Goal: Task Accomplishment & Management: Use online tool/utility

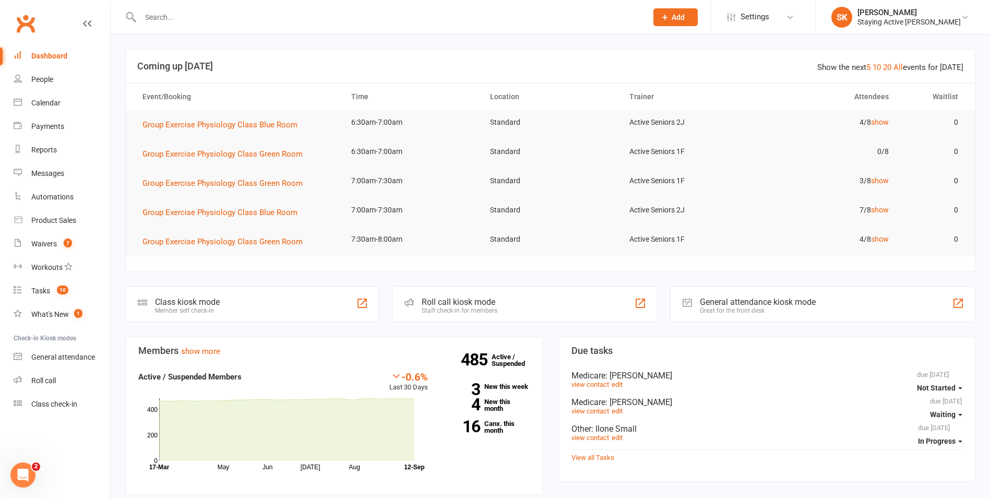
click at [566, 298] on div "Roll call kiosk mode Staff check-in for members" at bounding box center [524, 304] width 265 height 36
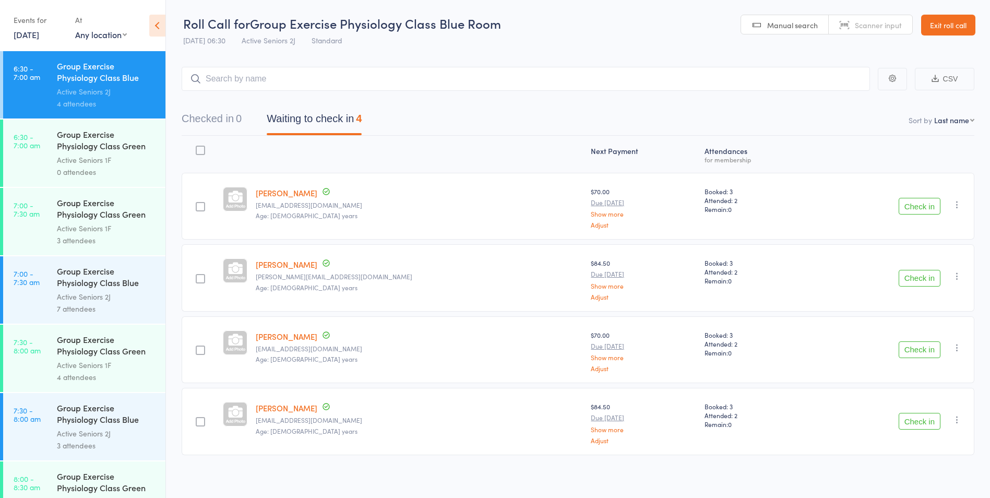
click at [36, 37] on link "[DATE]" at bounding box center [27, 34] width 26 height 11
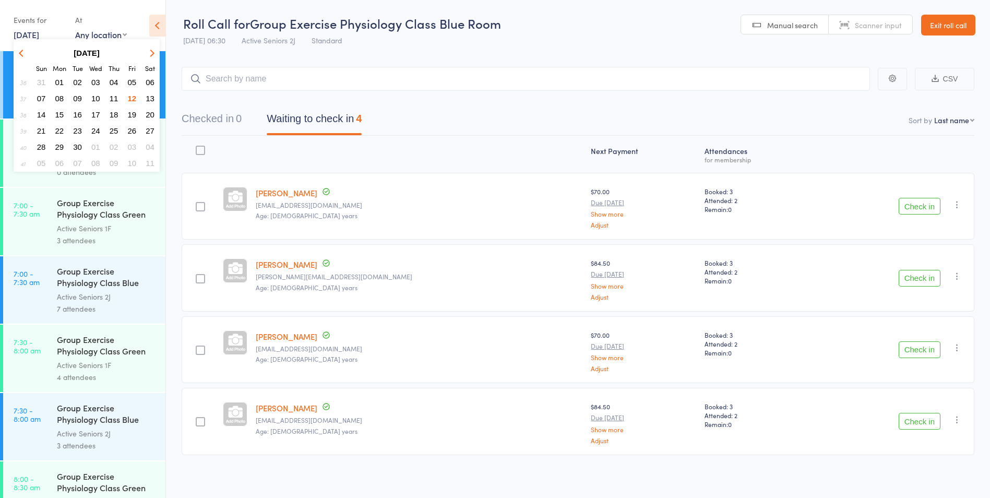
click at [99, 113] on span "17" at bounding box center [95, 114] width 9 height 9
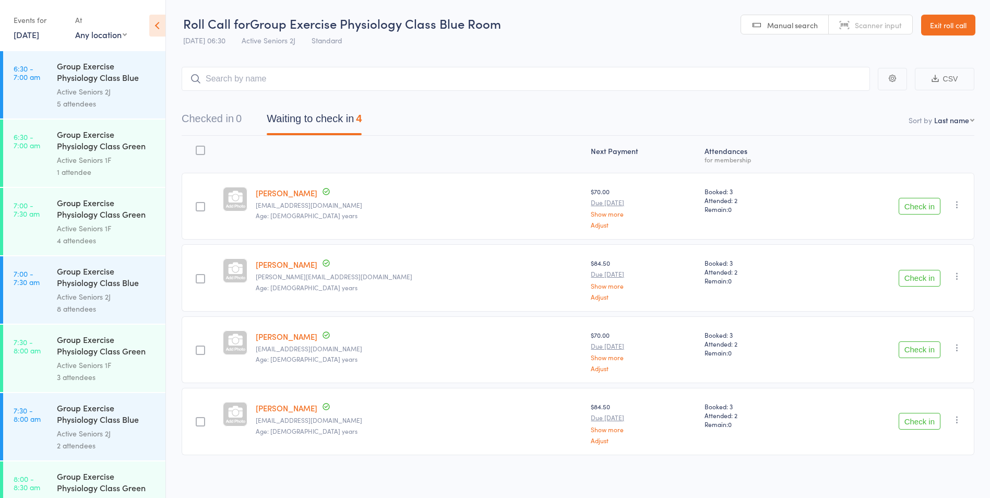
click at [127, 153] on div "Group Exercise Physiology Class Green Room" at bounding box center [107, 141] width 100 height 26
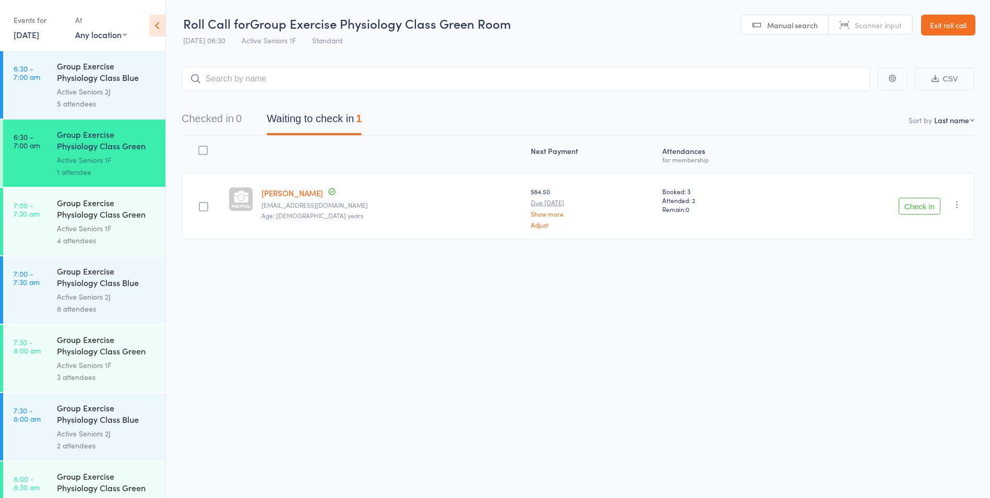
click at [110, 95] on div "Active Seniors 2J" at bounding box center [107, 92] width 100 height 12
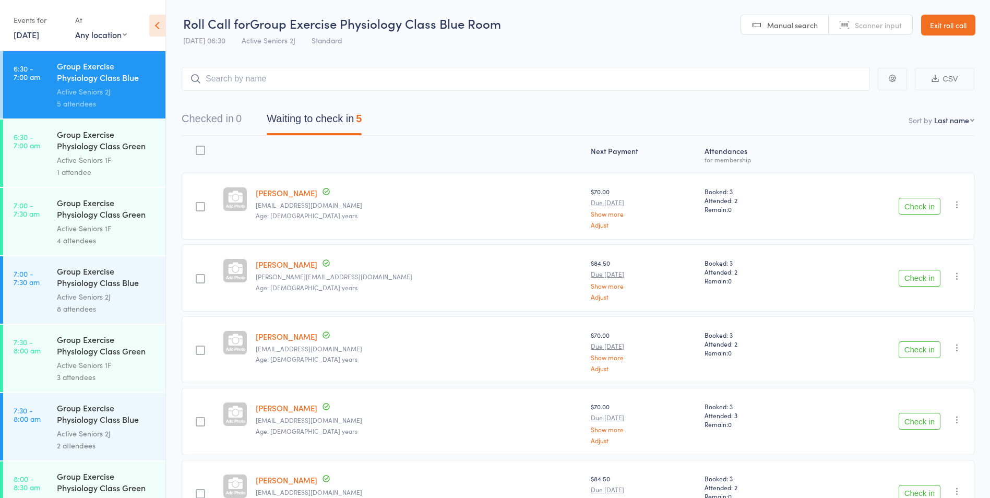
click at [39, 38] on link "[DATE]" at bounding box center [27, 34] width 26 height 11
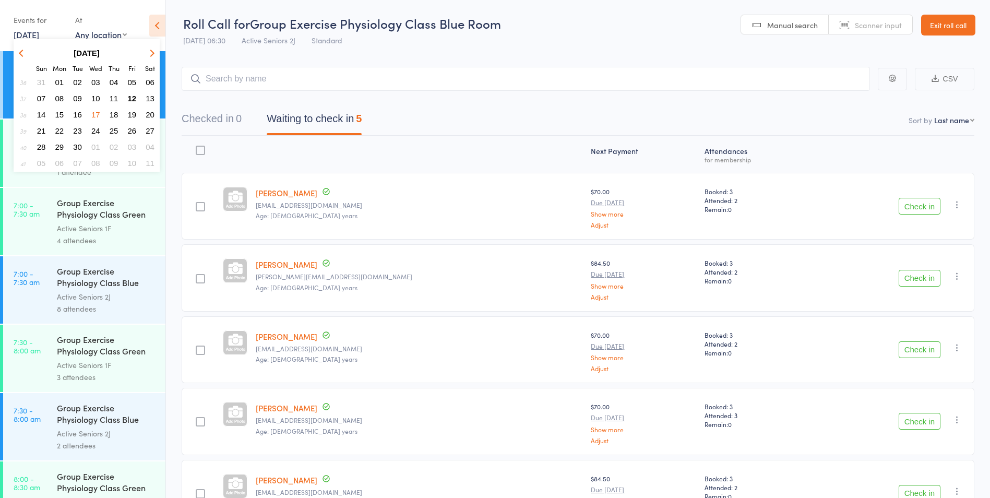
click at [134, 93] on button "12" at bounding box center [132, 98] width 16 height 14
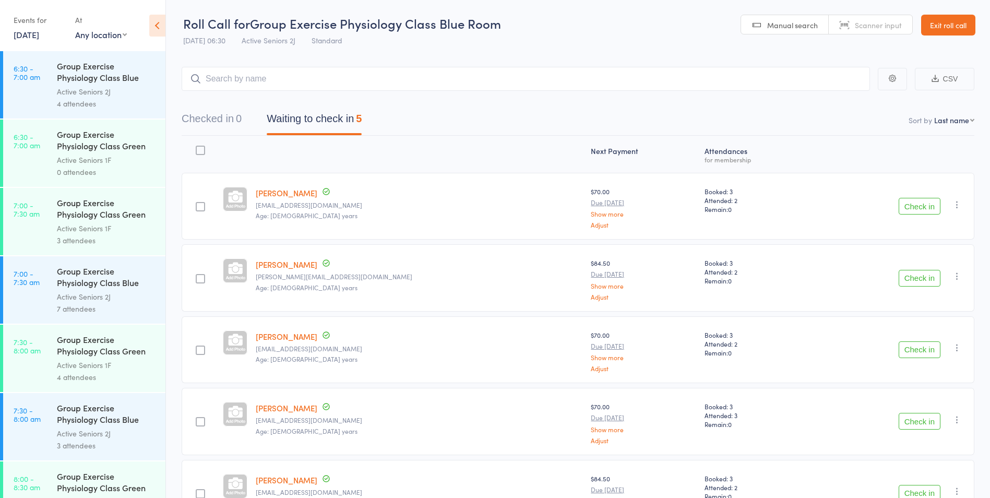
click at [98, 77] on div "Group Exercise Physiology Class Blue Room" at bounding box center [107, 73] width 100 height 26
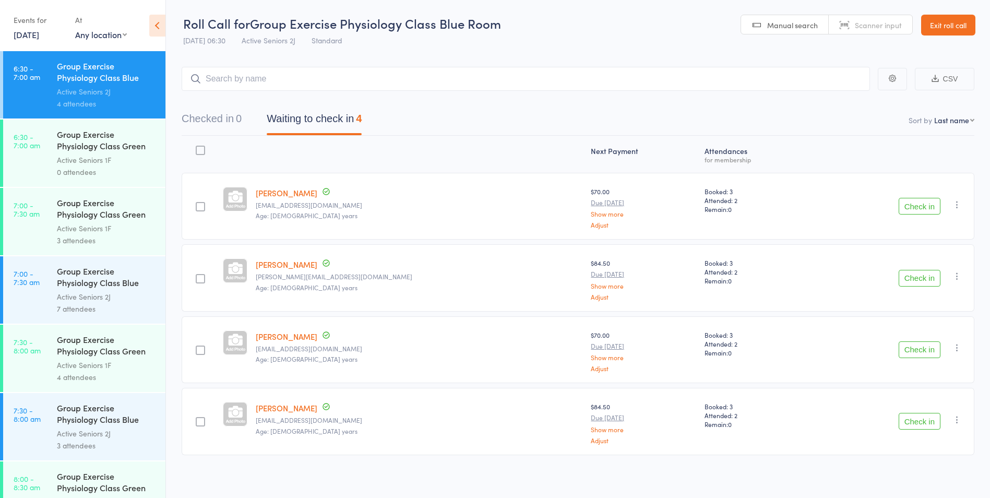
click at [956, 31] on link "Exit roll call" at bounding box center [948, 25] width 54 height 21
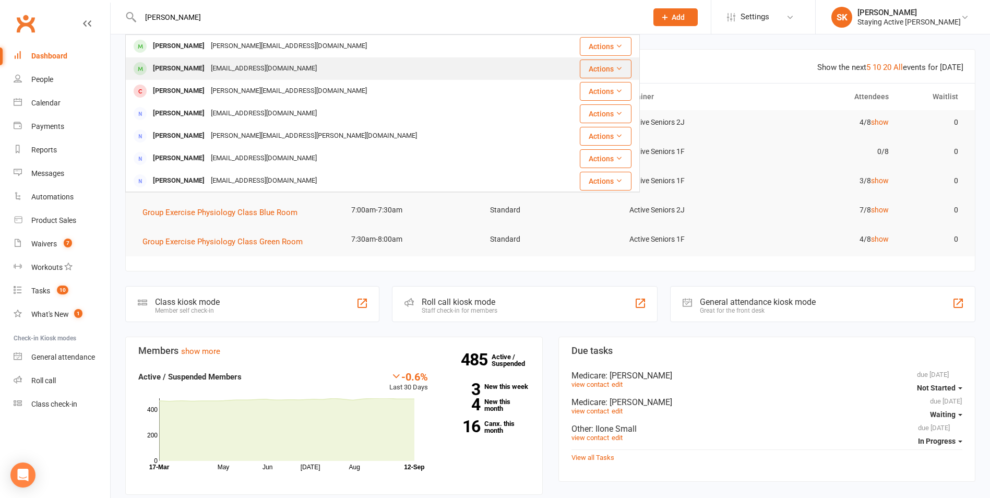
type input "barry"
click at [266, 64] on div "Robert Barry rbarry@uow.edu.au" at bounding box center [339, 68] width 427 height 21
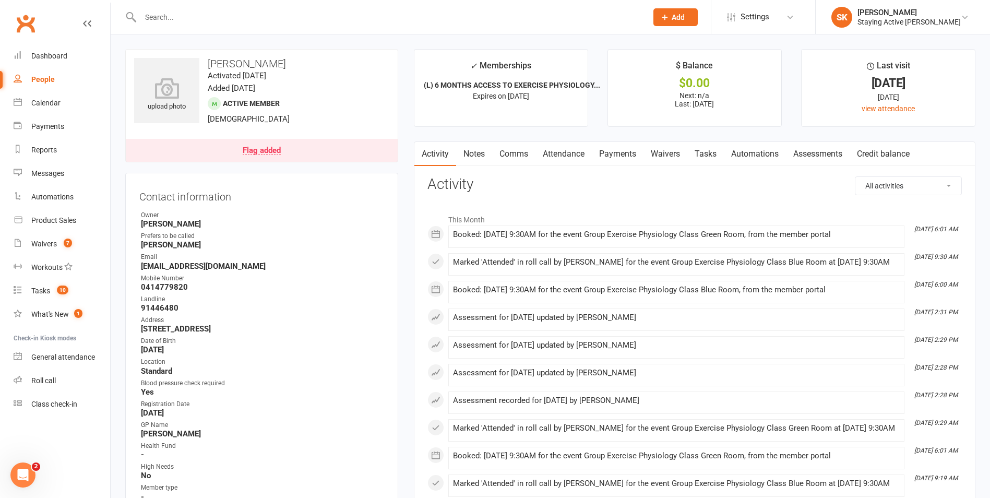
click at [828, 153] on link "Assessments" at bounding box center [818, 154] width 64 height 24
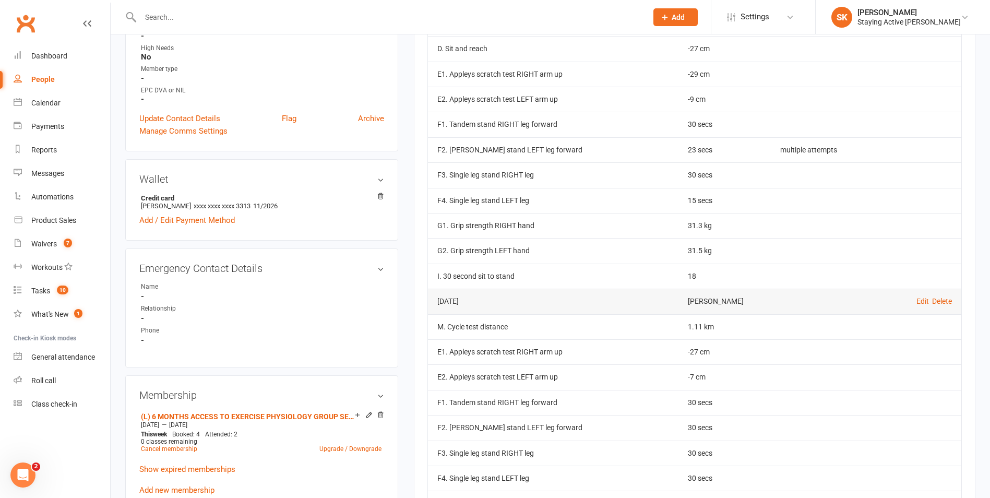
scroll to position [209, 0]
